Goal: Transaction & Acquisition: Purchase product/service

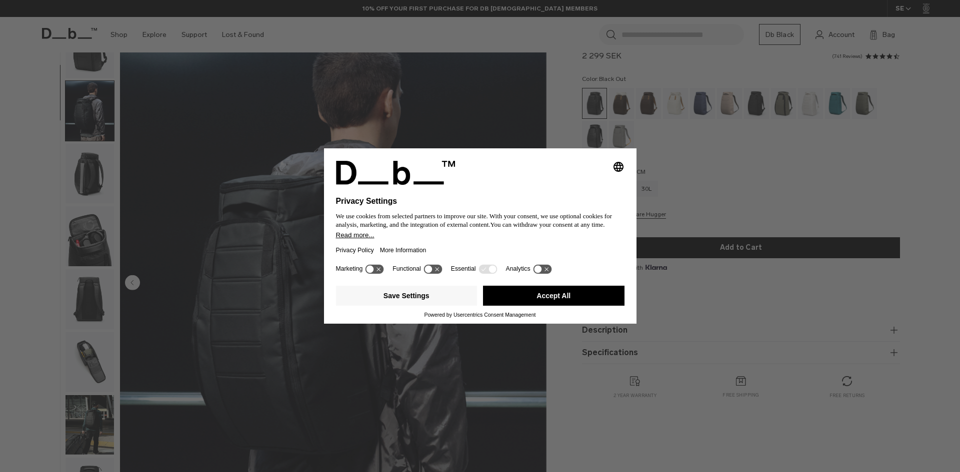
scroll to position [63, 0]
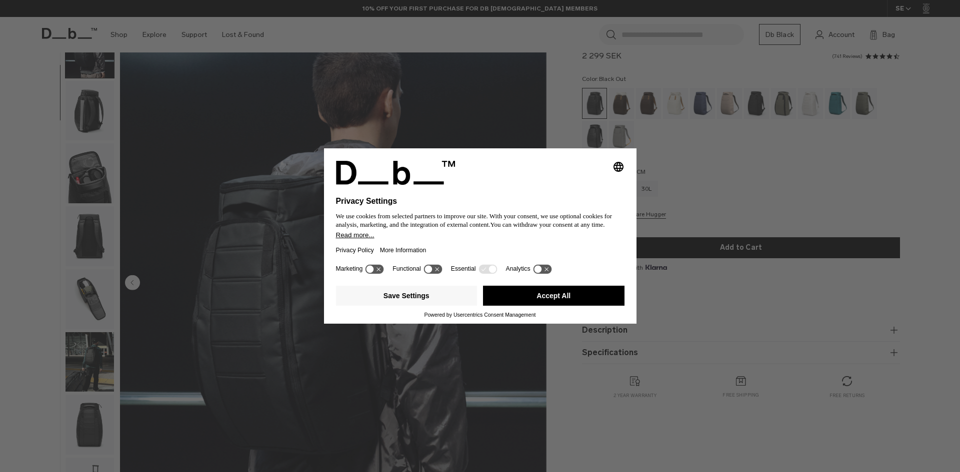
drag, startPoint x: 562, startPoint y: 293, endPoint x: 384, endPoint y: 287, distance: 178.1
click at [562, 293] on button "Accept All" at bounding box center [553, 296] width 141 height 20
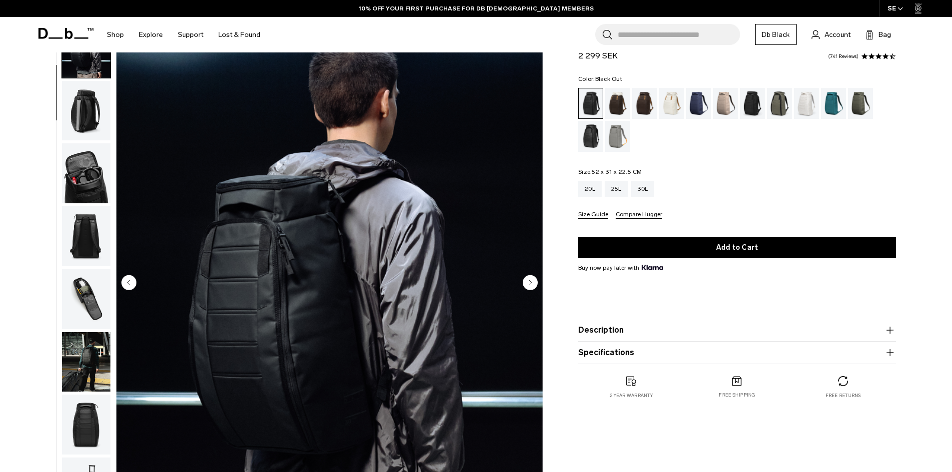
scroll to position [0, 0]
click at [73, 234] on img "button" at bounding box center [86, 236] width 48 height 60
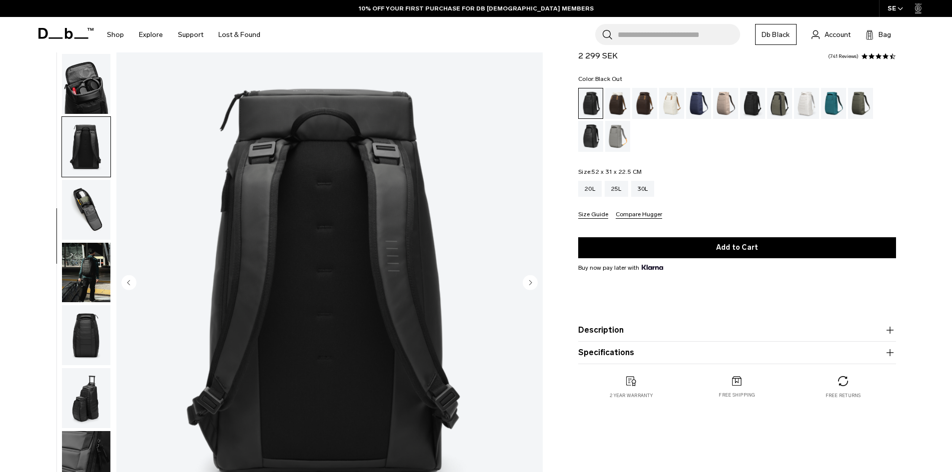
scroll to position [157, 0]
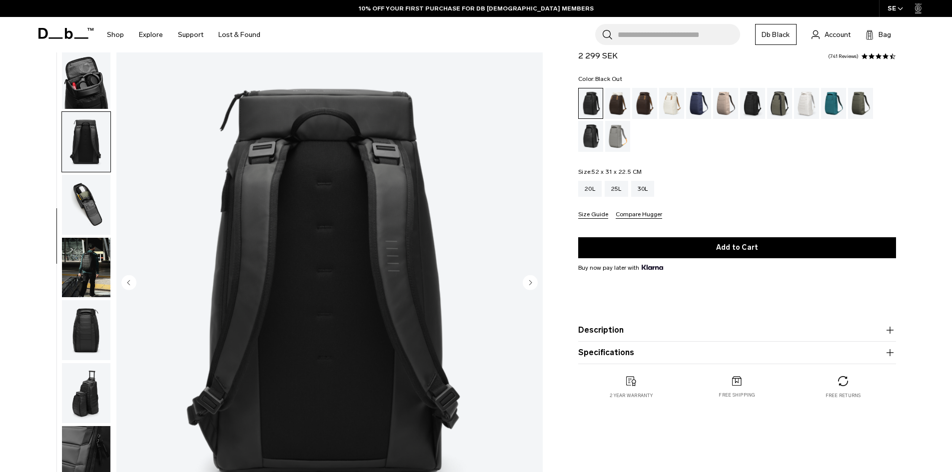
click at [85, 214] on img "button" at bounding box center [86, 205] width 48 height 60
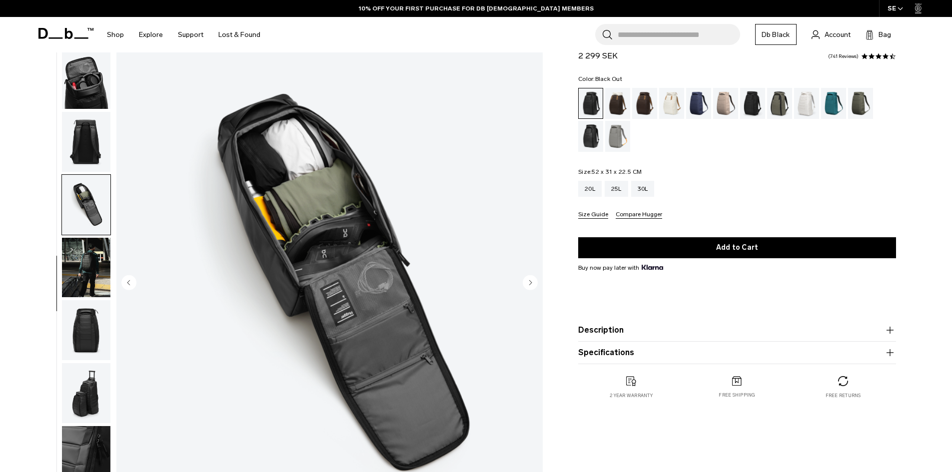
click at [100, 251] on img "button" at bounding box center [86, 268] width 48 height 60
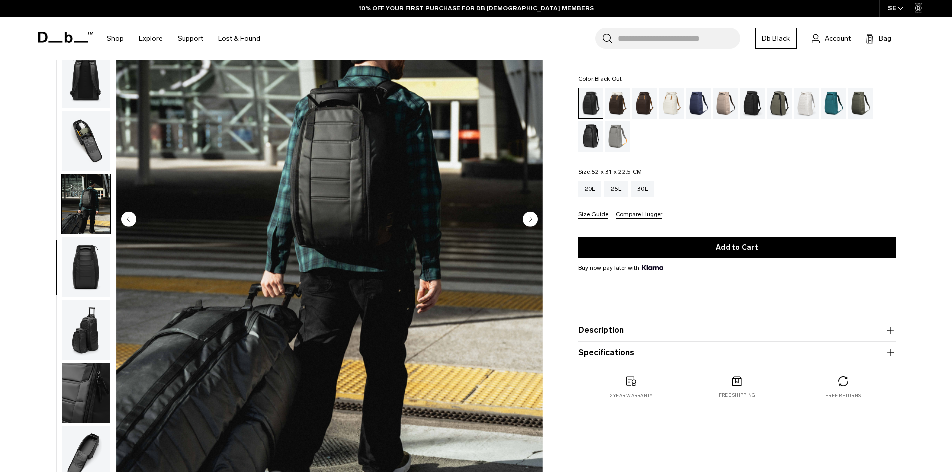
scroll to position [100, 0]
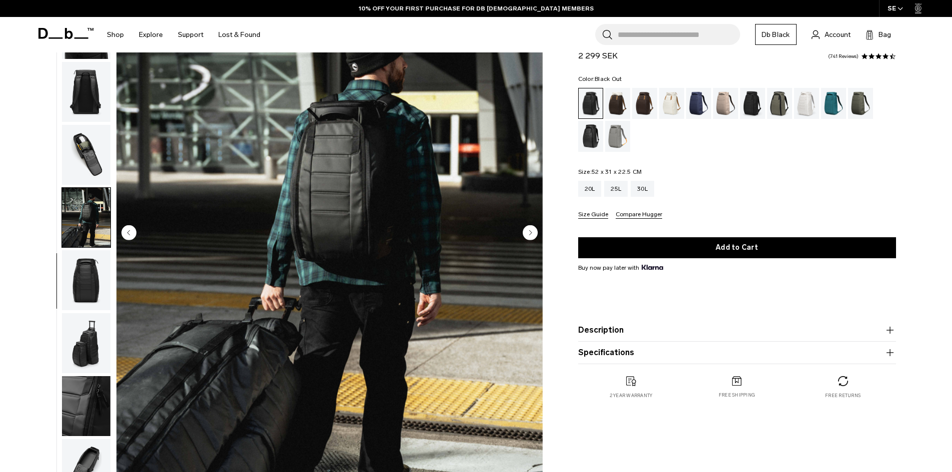
click at [90, 298] on img "button" at bounding box center [86, 280] width 48 height 60
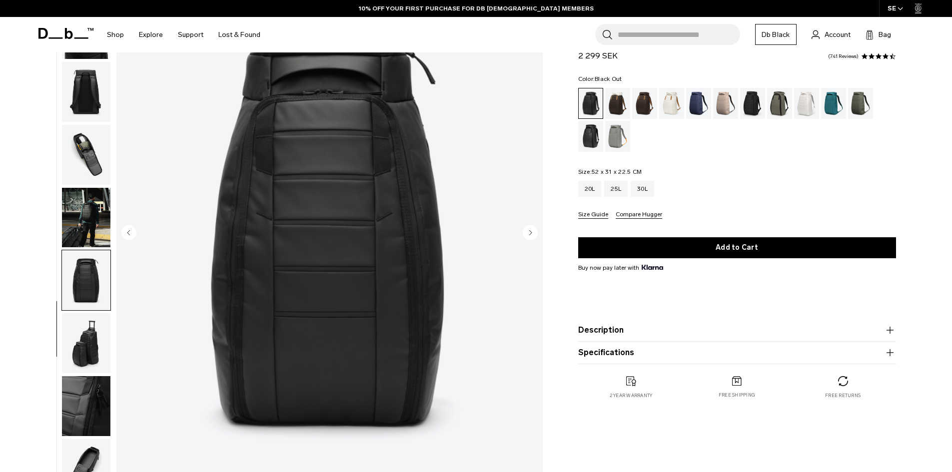
click at [84, 332] on img "button" at bounding box center [86, 343] width 48 height 60
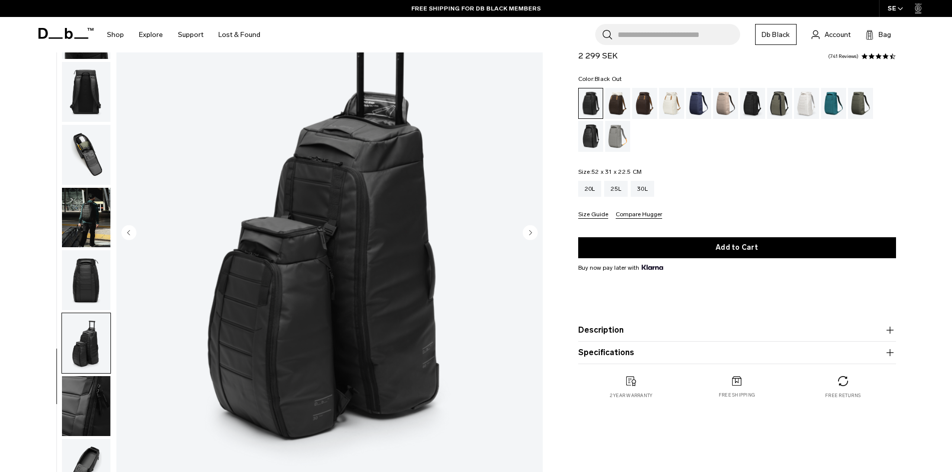
click at [82, 272] on img "button" at bounding box center [86, 280] width 48 height 60
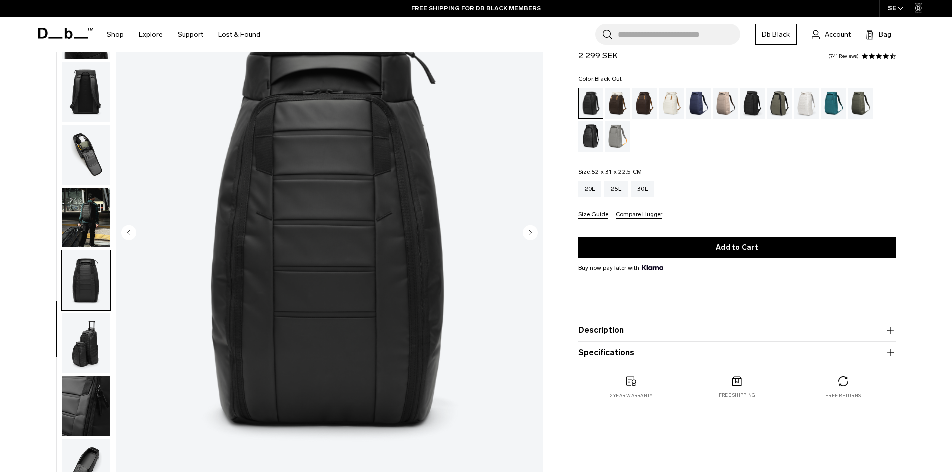
click at [84, 214] on img "button" at bounding box center [86, 218] width 48 height 60
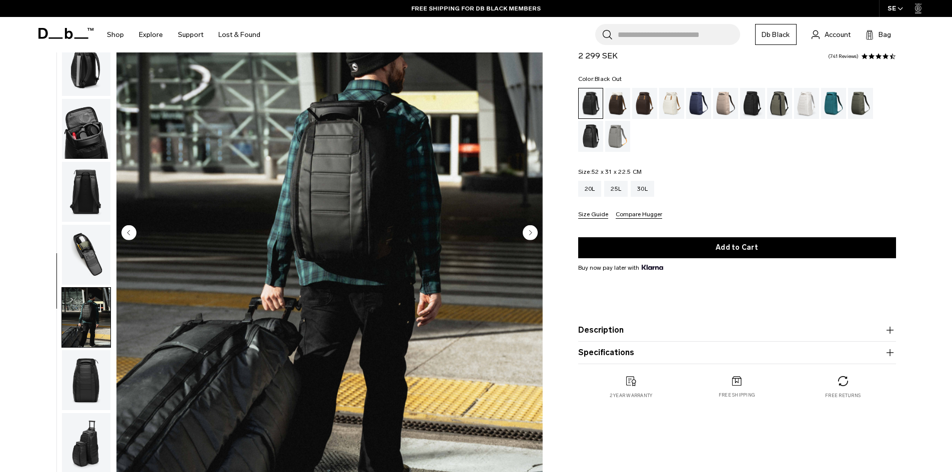
click at [76, 240] on img "button" at bounding box center [86, 255] width 48 height 60
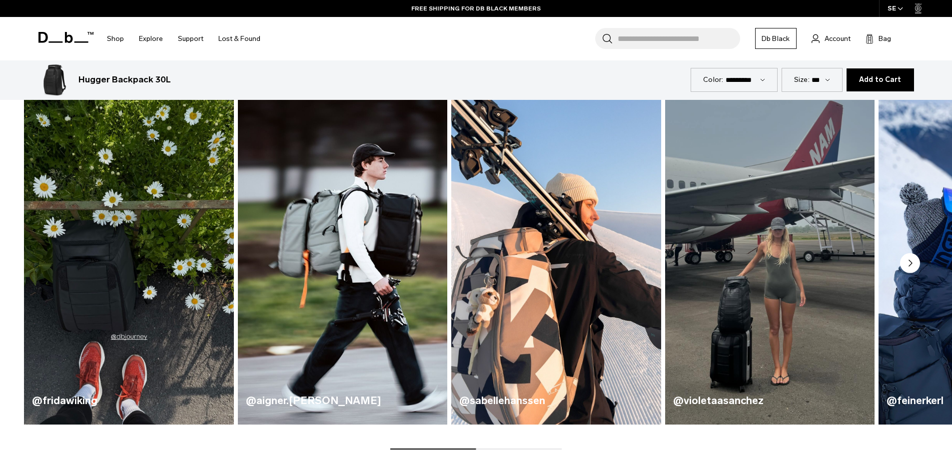
scroll to position [600, 0]
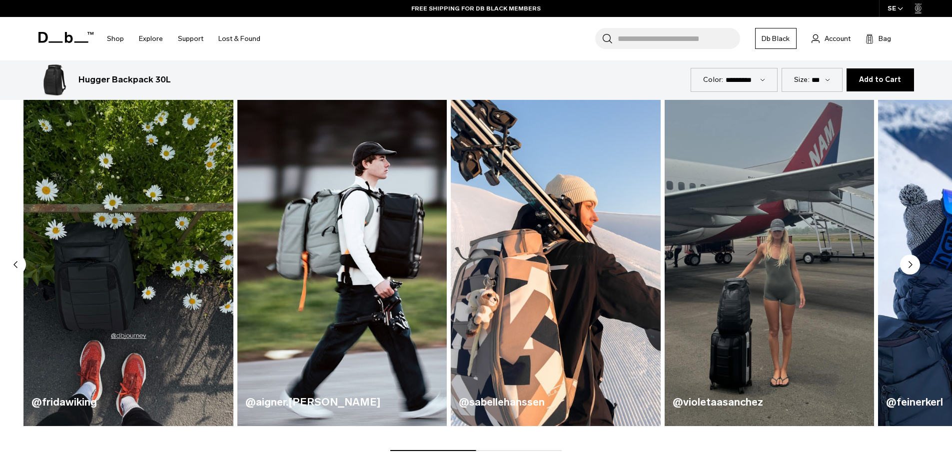
click at [385, 246] on img "2 / 5" at bounding box center [342, 253] width 216 height 356
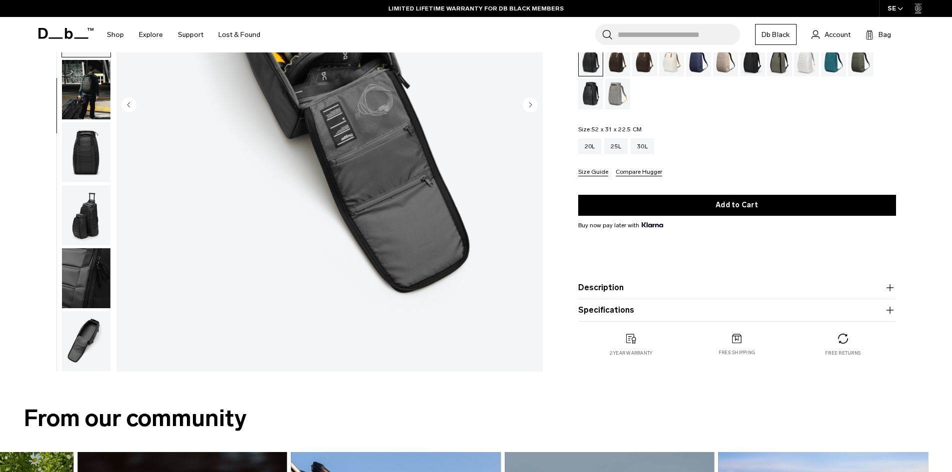
scroll to position [50, 0]
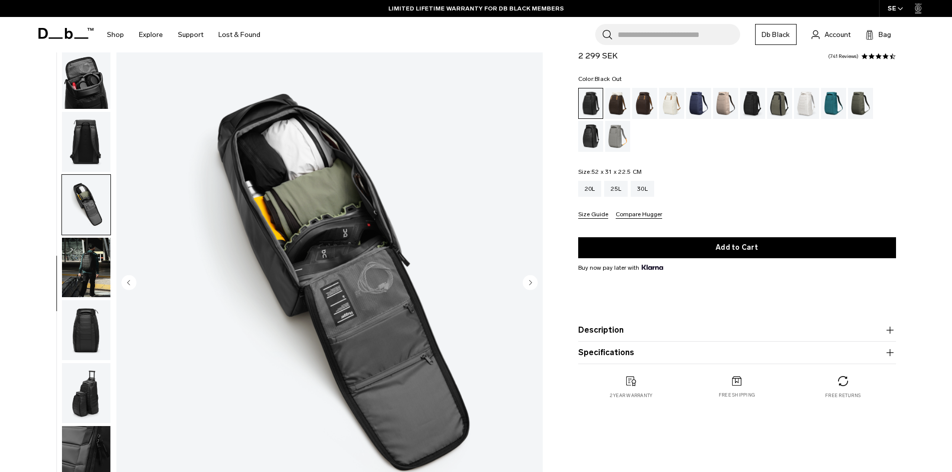
click at [84, 110] on ul at bounding box center [85, 283] width 49 height 532
click at [86, 140] on img "button" at bounding box center [86, 142] width 48 height 60
